Goal: Information Seeking & Learning: Learn about a topic

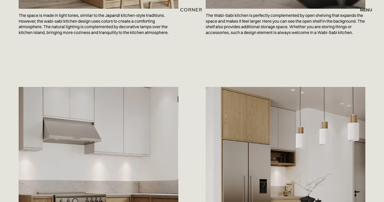
scroll to position [451, 0]
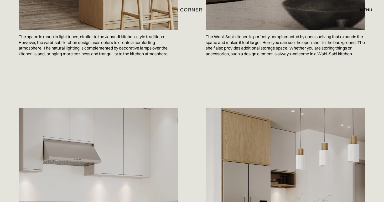
click at [365, 11] on div "menu" at bounding box center [366, 10] width 12 height 4
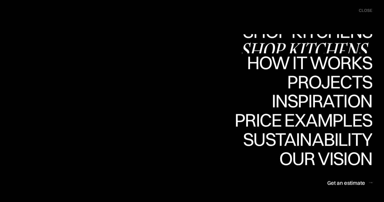
click at [348, 40] on link "Shop Kitchens Shop Kitchens" at bounding box center [306, 43] width 132 height 19
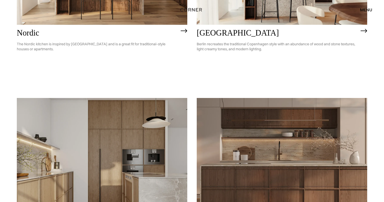
scroll to position [210, 0]
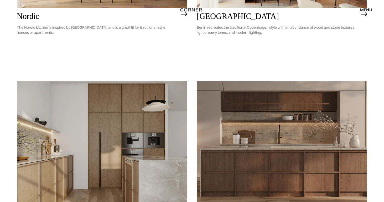
click at [79, 141] on img at bounding box center [102, 149] width 171 height 136
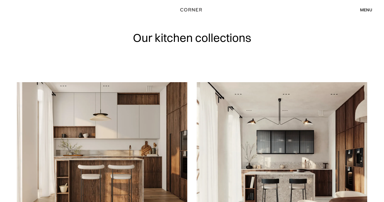
scroll to position [0, 0]
click at [157, 141] on img at bounding box center [102, 150] width 171 height 136
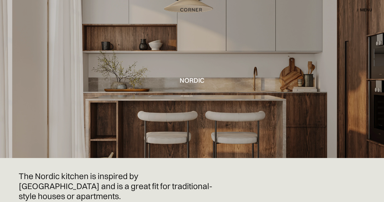
click at [257, 75] on div at bounding box center [192, 79] width 384 height 158
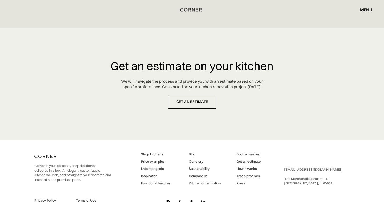
scroll to position [2484, 0]
